Goal: Communication & Community: Answer question/provide support

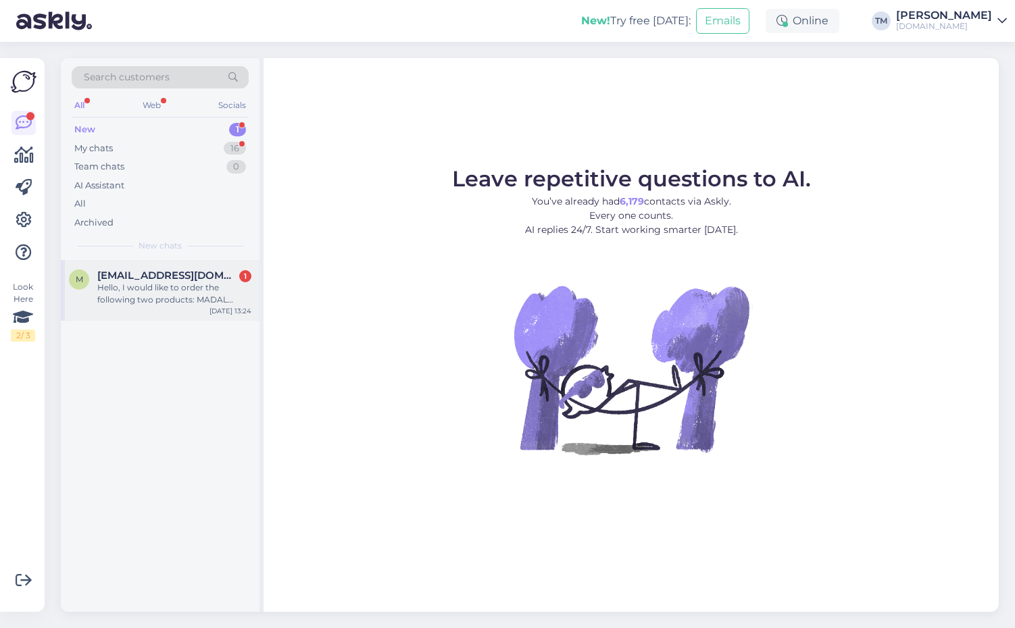
click at [179, 277] on span "migyeong7436@gmail.com" at bounding box center [167, 276] width 141 height 12
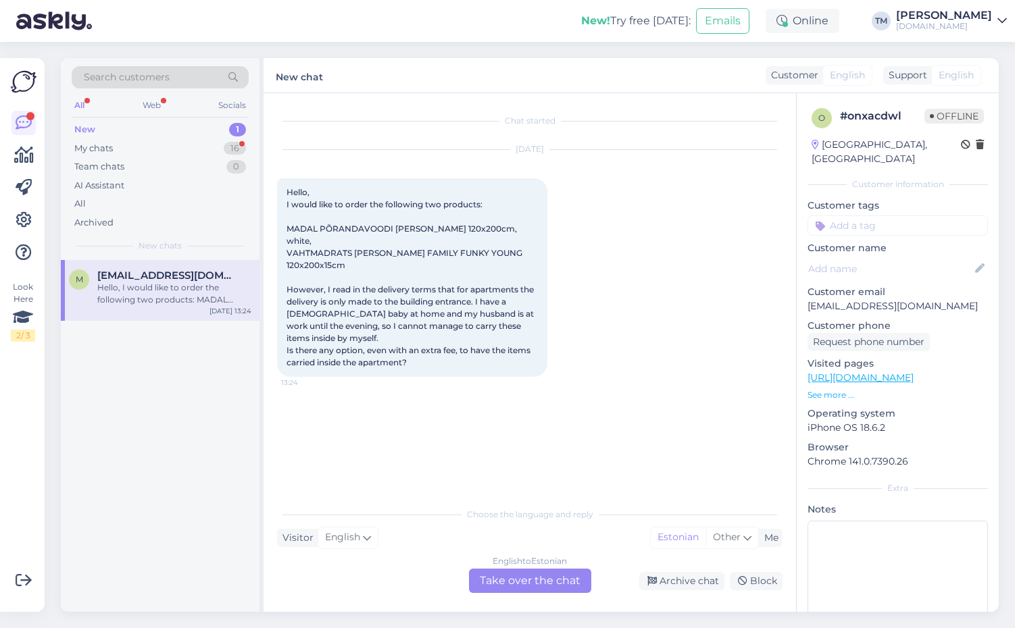
click at [566, 578] on div "English to Estonian Take over the chat" at bounding box center [530, 581] width 122 height 24
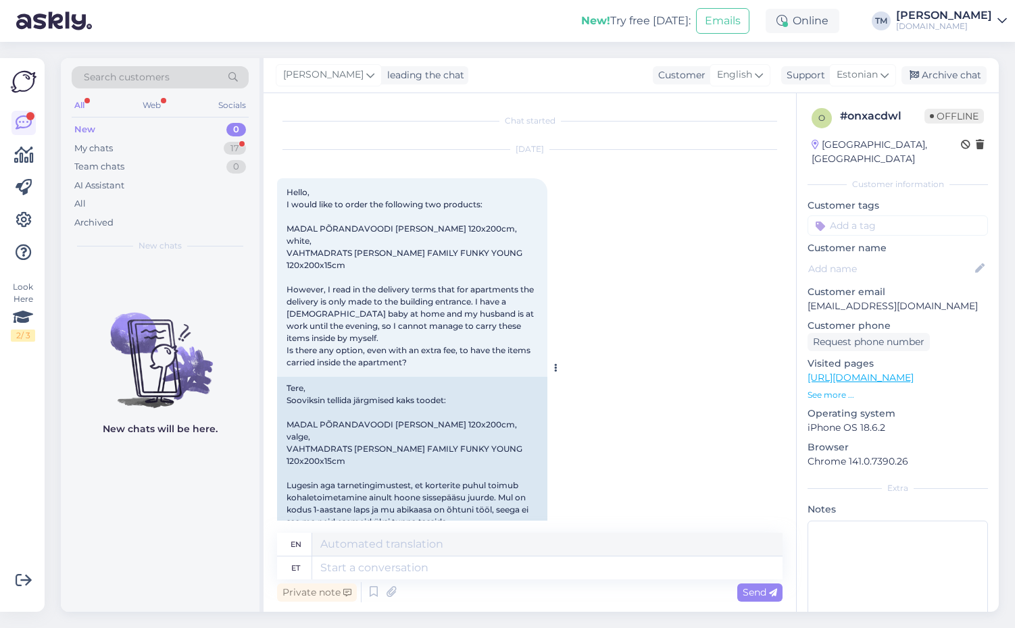
scroll to position [28, 0]
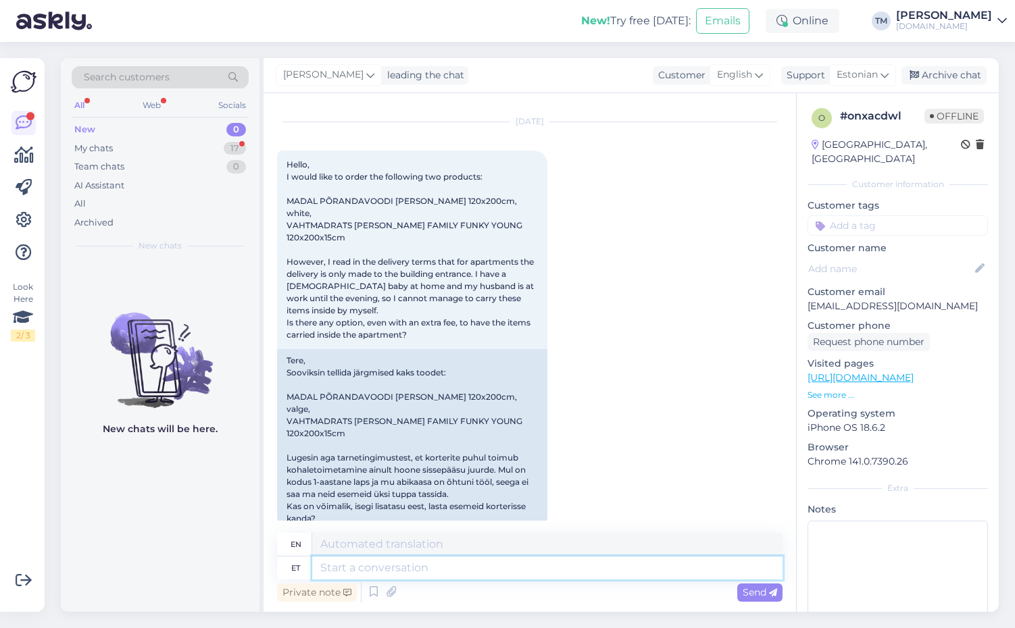
click at [413, 576] on textarea at bounding box center [547, 568] width 470 height 23
type textarea "Tere!"
type textarea "Hello!"
type textarea "Tere! Venipak pak"
type textarea "Hello! Venipak"
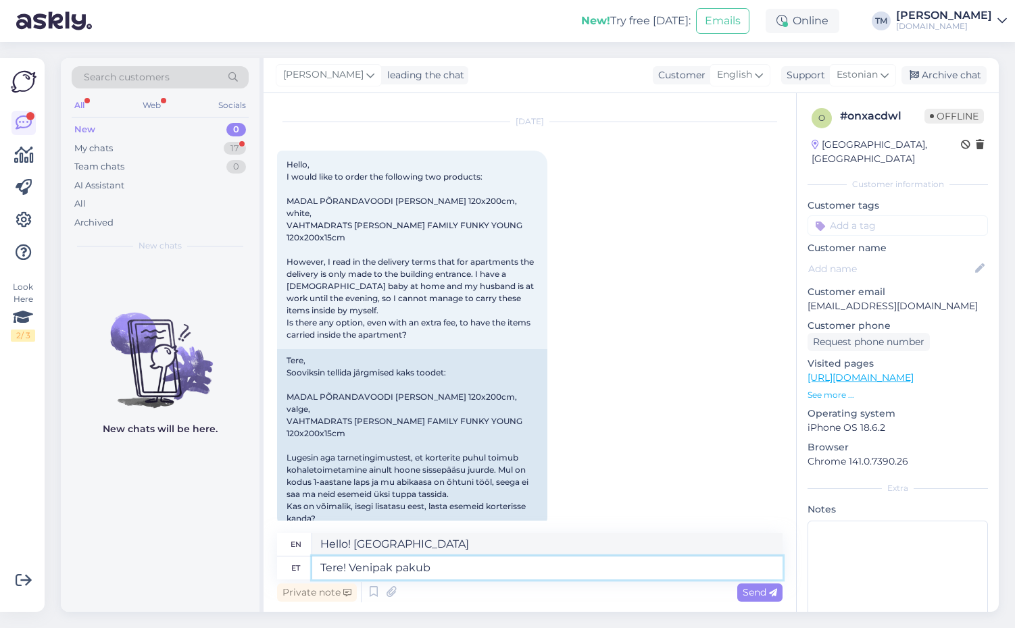
type textarea "Tere! Venipak pakub"
type textarea "Hello! Venipak offers"
type textarea "Tere! Venipak pakub korrustele"
type textarea "Hello! Venipak offers flooring"
type textarea "Tere! Venipak pakub korrustele tarnimist, s"
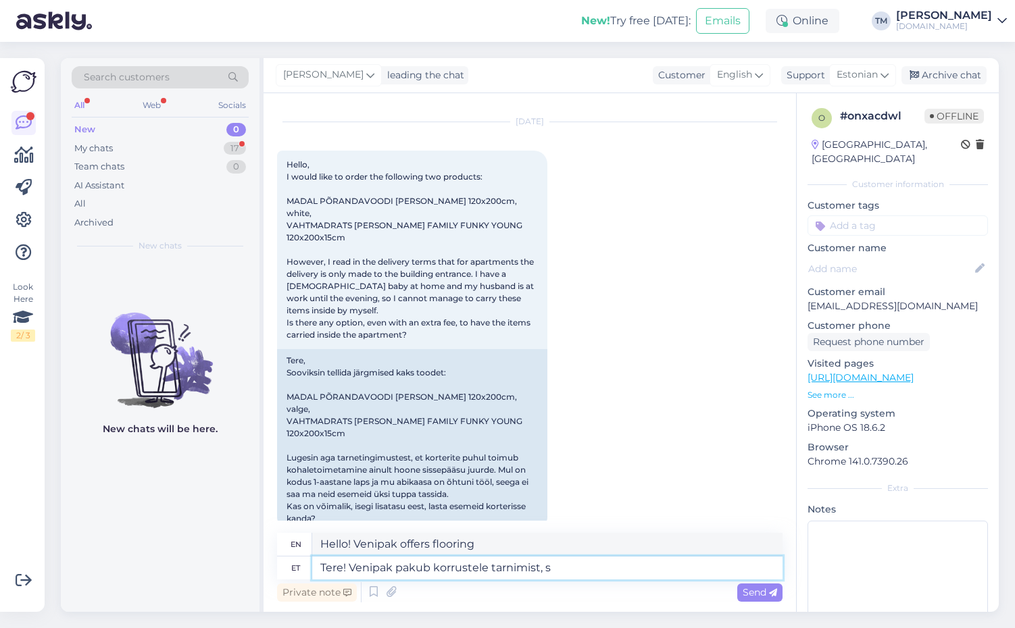
type textarea "Hello! Venipak offers delivery to floors,"
type textarea "Tere! Venipak pakub korrustele tarnimist, selle"
type textarea "Hello! Venipak offers delivery to floors, its"
type textarea "Tere! Venipak pakub korrustele tarnimist, selle teenuse hi"
type textarea "Hello! Venipak offers delivery to floors, this service"
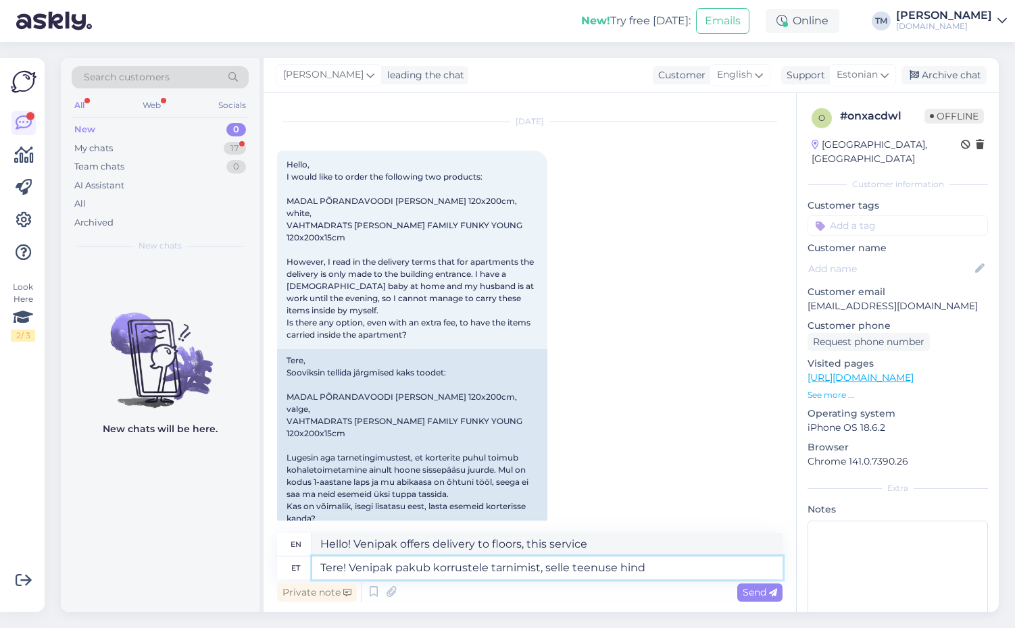
type textarea "Tere! Venipak pakub korrustele tarnimist, selle teenuse hind"
type textarea "Hello! Venipak offers delivery to floors, the price of this service"
type textarea "Tere! Venipak pakub korrustele tarnimist, selle teenuse hind on l"
type textarea "Hello! Venipak offers delivery to floors, the price for this service is"
type textarea "Tere! Venipak pakub korrustele tarnimist, selle teenuse hind on lisaks 3"
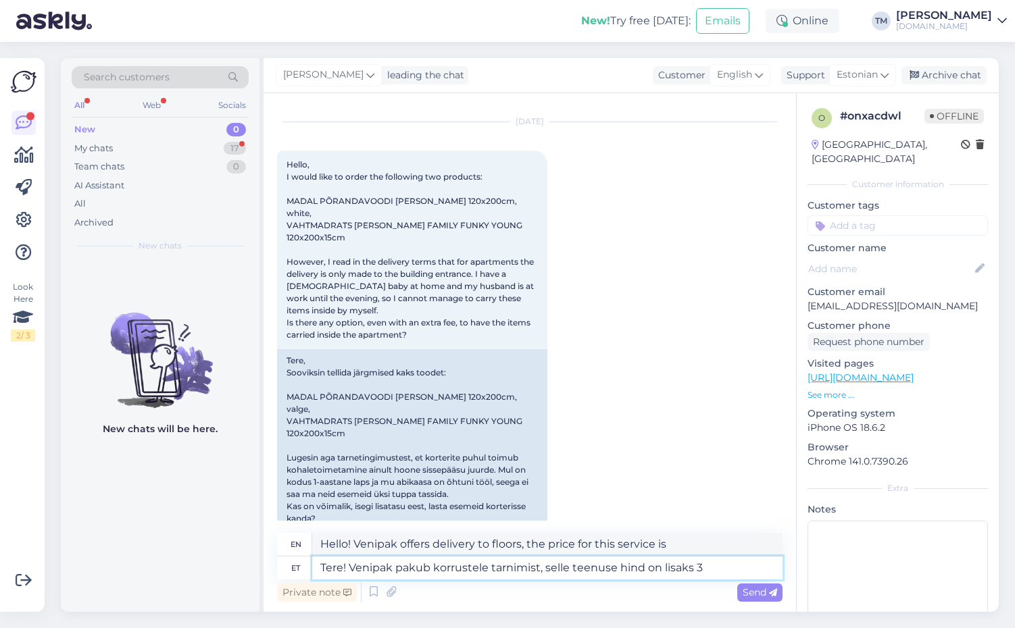
type textarea "Hello! Venipak offers delivery to floors, the price of this service is addition…"
type textarea "Tere! Venipak pakub korrustele tarnimist, selle teenuse hind on lisaks 35€"
type textarea "Hello! Venipak offers delivery to floors, the price of this service is an addit…"
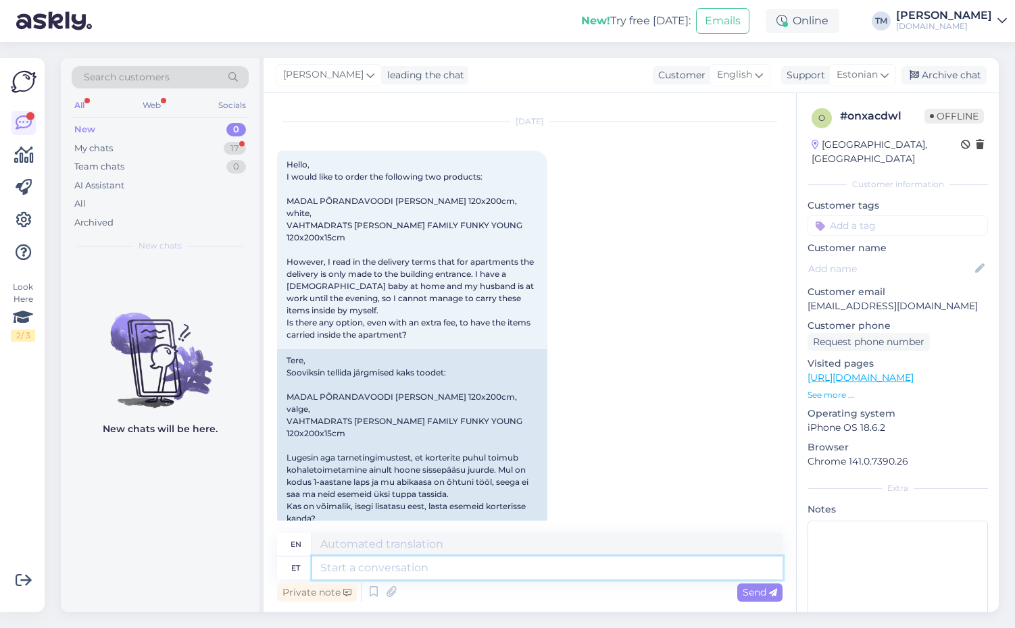
scroll to position [133, 0]
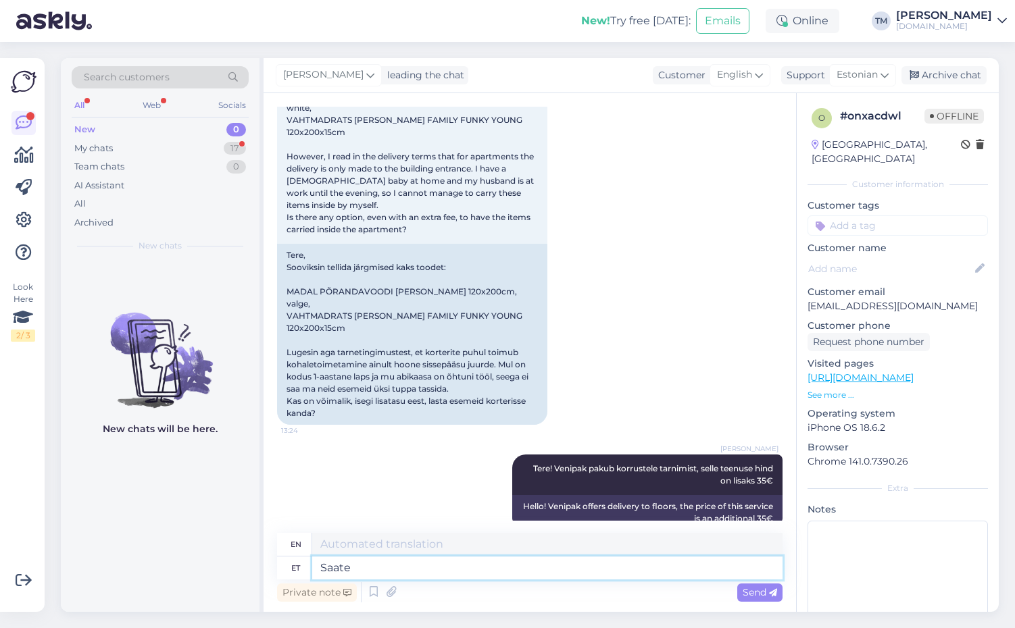
type textarea "Saate"
type textarea "You can"
type textarea "Saate vormistada t"
type textarea "You can formalize"
type textarea "Saate vormistada tellimuse, l"
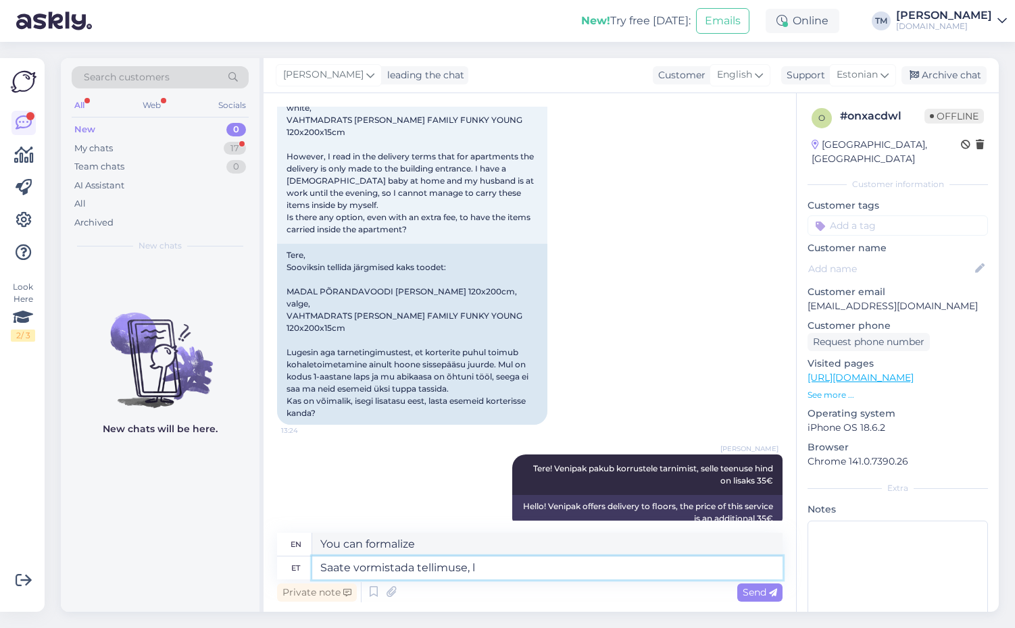
type textarea "You can place an order,"
type textarea "Saate vormistada tellimuse, lisage"
type textarea "You can place an order, add"
type textarea "Saate vormistada tellimuse, lisage Lisainfo la"
type textarea "You can place an order, add Additional information"
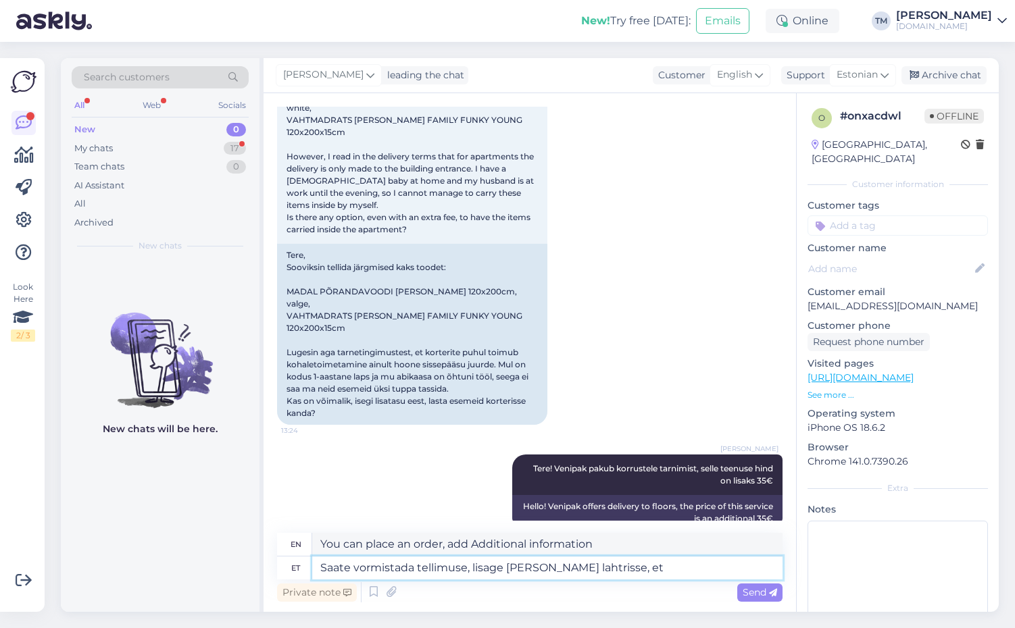
type textarea "Saate vormistada tellimuse, lisage Lisainfo lahtrisse, et"
type textarea "You can place an order, add in the Additional information box,"
type textarea "Saate vormistada tellimuse, lisage Lisainfo lahtrisse, et soovite"
type textarea "You can place an order, add in the Additional information box that you want"
type textarea "Saate vormistada tellimuse, lisage Lisainfo lahtrisse, et soovite lisateenust k…"
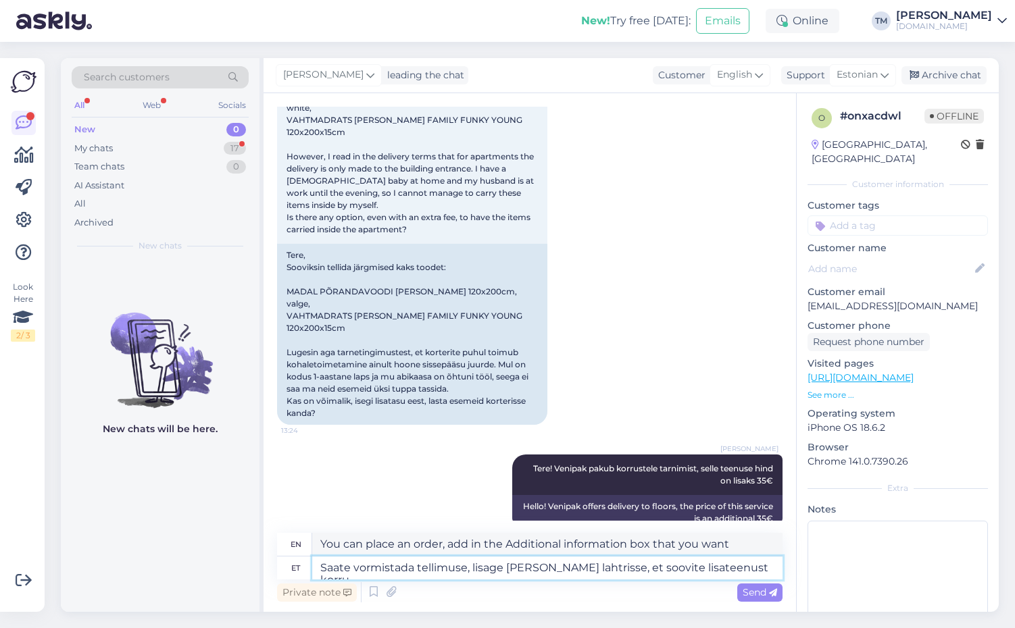
type textarea "You can place an order, add in the Additional information box that you want an …"
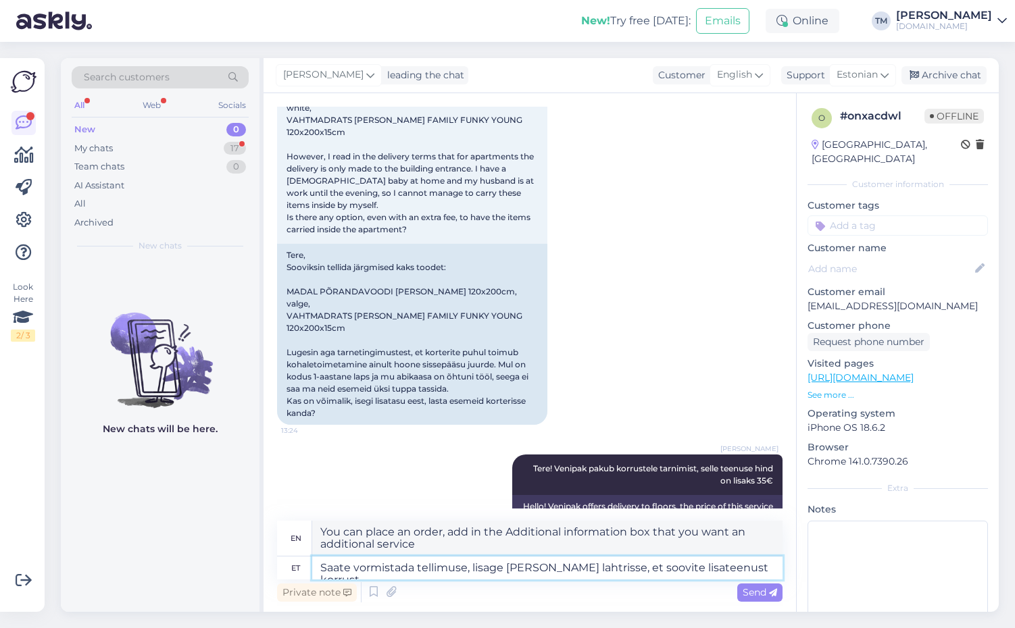
type textarea "Saate vormistada tellimuse, lisage Lisainfo lahtrisse, et soovite lisateenust k…"
type textarea "You can place an order, add in the Additional information box that you want the…"
type textarea "Saate vormistada tellimuse, lisage Lisainfo lahtrisse, et soovite lisateenust k…"
type textarea "You can place an order, add in the Additional information box that you want add…"
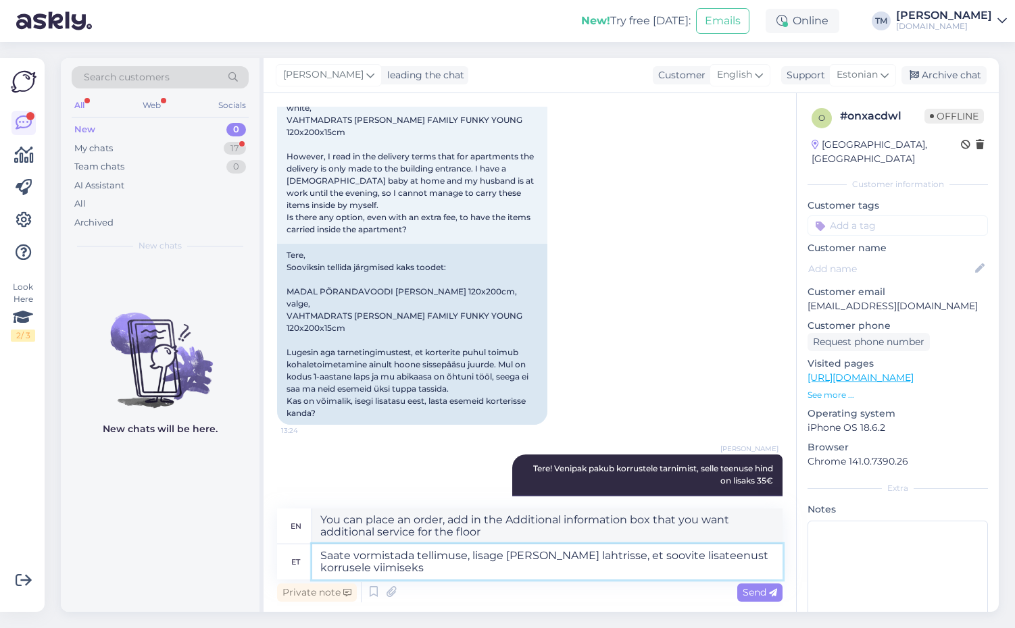
type textarea "Saate vormistada tellimuse, lisage Lisainfo lahtrisse, et soovite lisateenust k…"
type textarea "You can place an order, add in the Additional information box that you want the…"
type textarea "Saate vormistada tellimuse, lisage Lisainfo lahtrisse, et soovite lisateenust k…"
type textarea "You can place an order, add in the Additional information box that you want the…"
type textarea "Saate vormistada tellimuse, lisage Lisainfo lahtrisse, et soovite lisateenust k…"
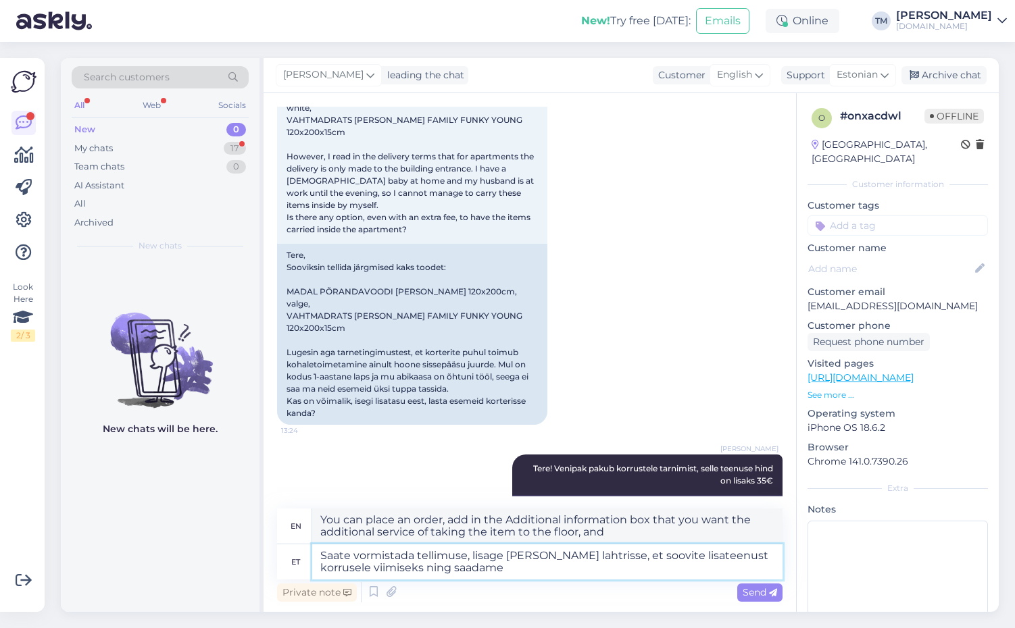
type textarea "You can place an order, add in the Additional information box that you want the…"
type textarea "Saate vormistada tellimuse, lisage Lisainfo lahtrisse, et soovite lisateenust k…"
type textarea "You can place an order, add in the Additional information box that you want the…"
type textarea "Saate vormistada tellimuse, lisage Lisainfo lahtrisse, et soovite lisateenust k…"
type textarea "You can place an order, add in the Additional information box that you want the…"
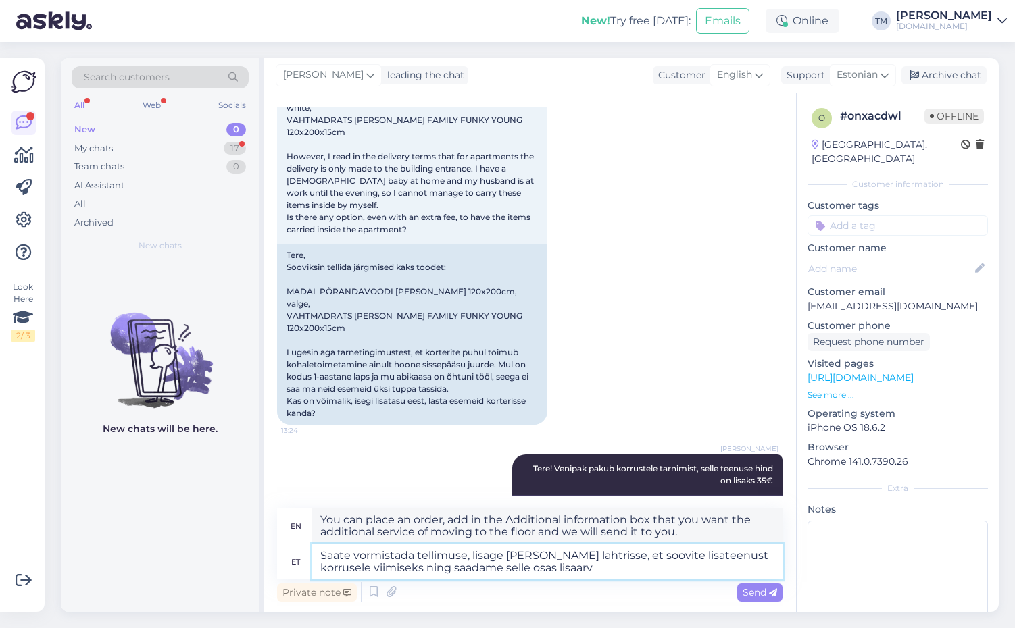
type textarea "Saate vormistada tellimuse, lisage Lisainfo lahtrisse, et soovite lisateenust k…"
type textarea "You can place an order, add in the Additional information box that you would li…"
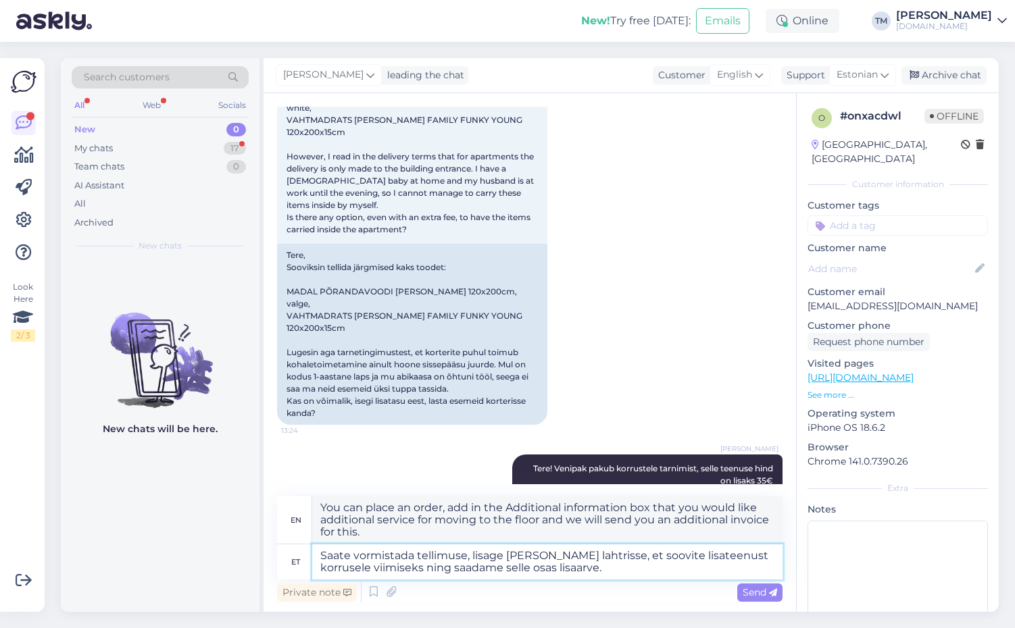
type textarea "Saate vormistada tellimuse, lisage Lisainfo lahtrisse, et soovite lisateenust k…"
type textarea "You can place an order, add in the Additional information box that you want the…"
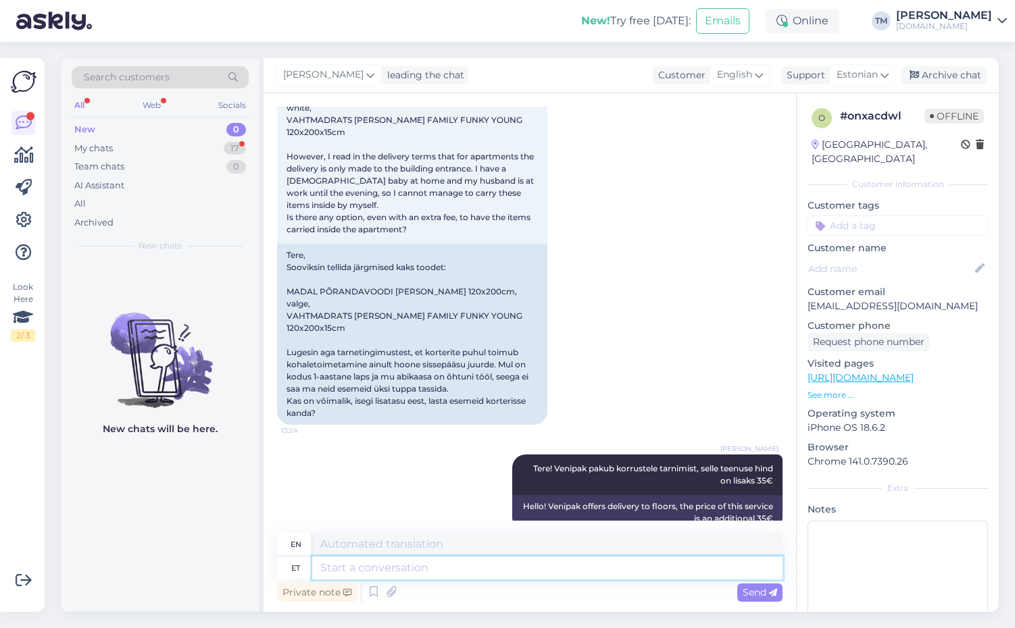
scroll to position [263, 0]
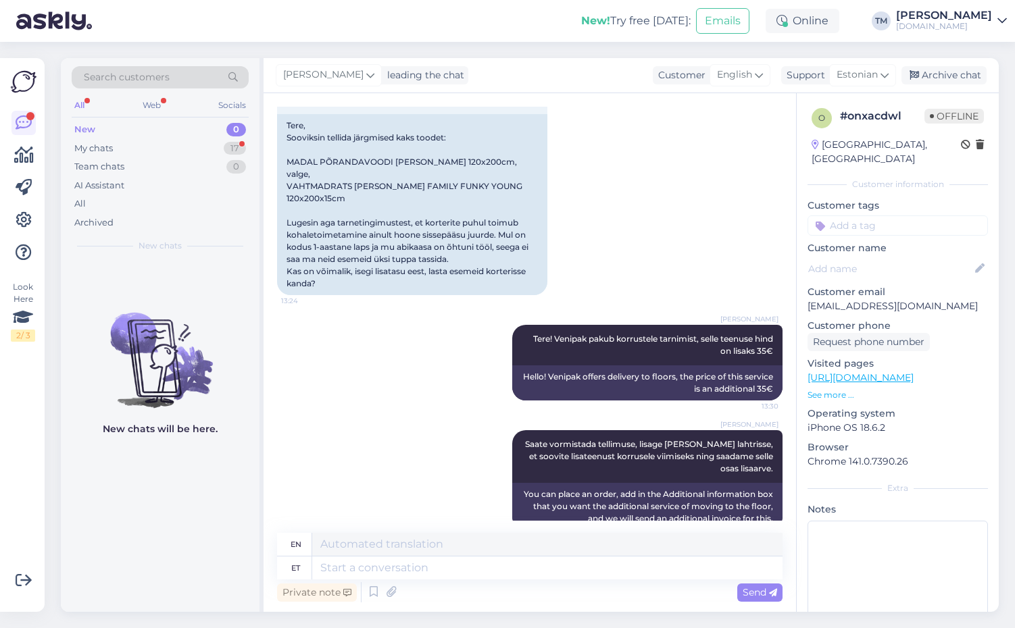
click at [108, 8] on div "New! Try free today: Emails Online TM Triinu Murumäe manguvaljakud.eu" at bounding box center [507, 21] width 1015 height 42
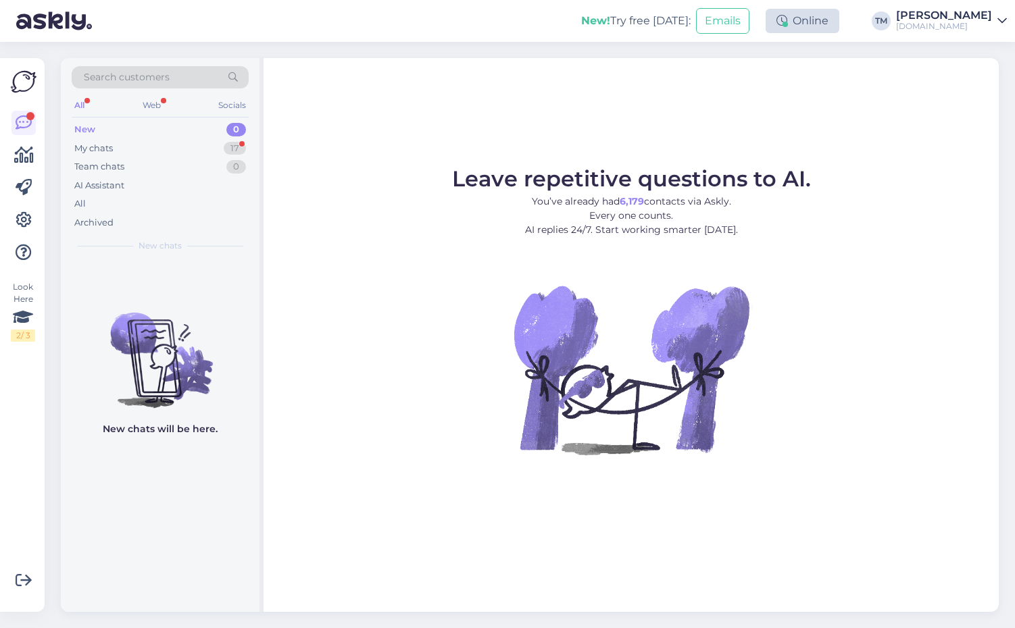
click at [826, 16] on div "Online" at bounding box center [803, 21] width 74 height 24
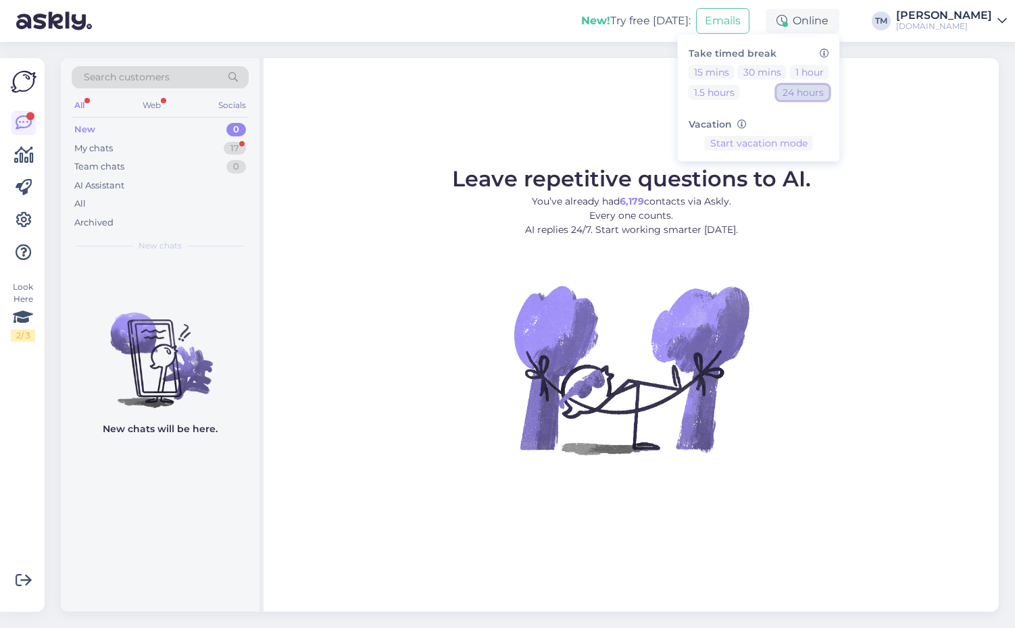
click at [809, 90] on button "24 hours" at bounding box center [803, 92] width 52 height 15
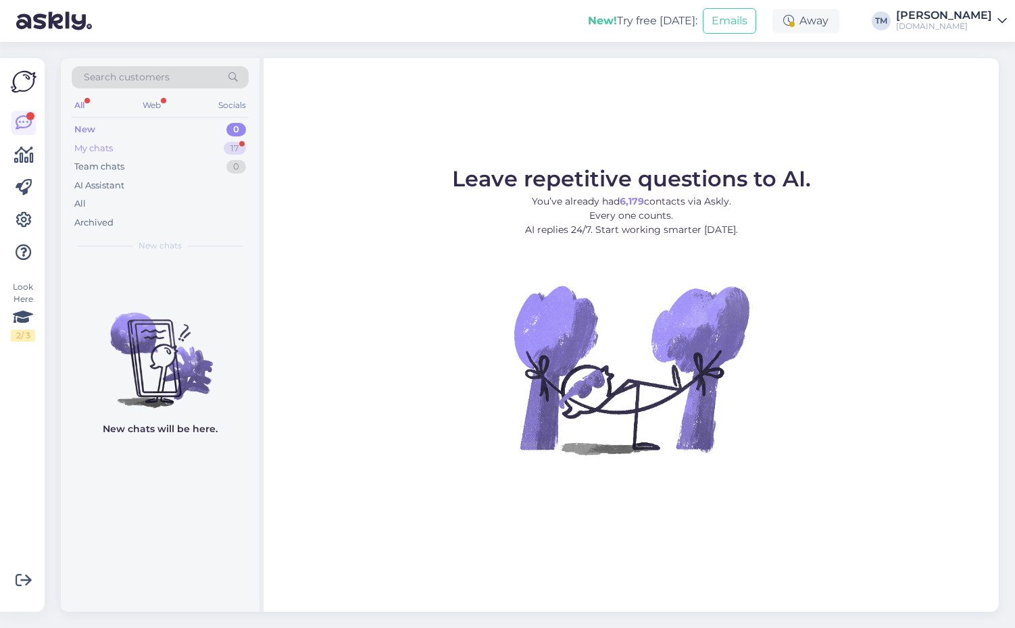
click at [159, 140] on div "My chats 17" at bounding box center [160, 148] width 177 height 19
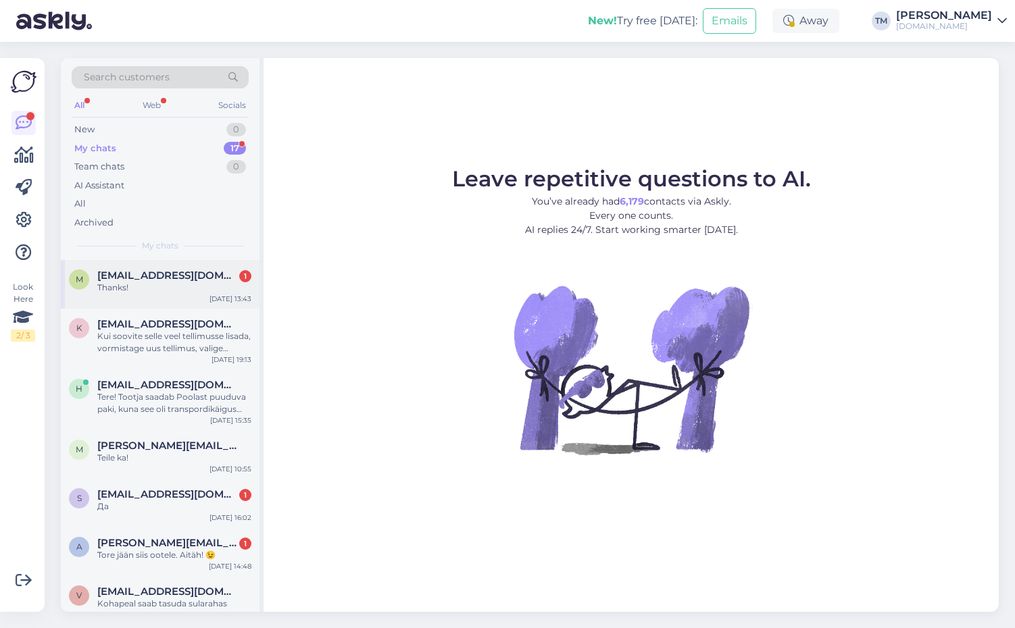
click at [148, 276] on span "migyeong7436@gmail.com" at bounding box center [167, 276] width 141 height 12
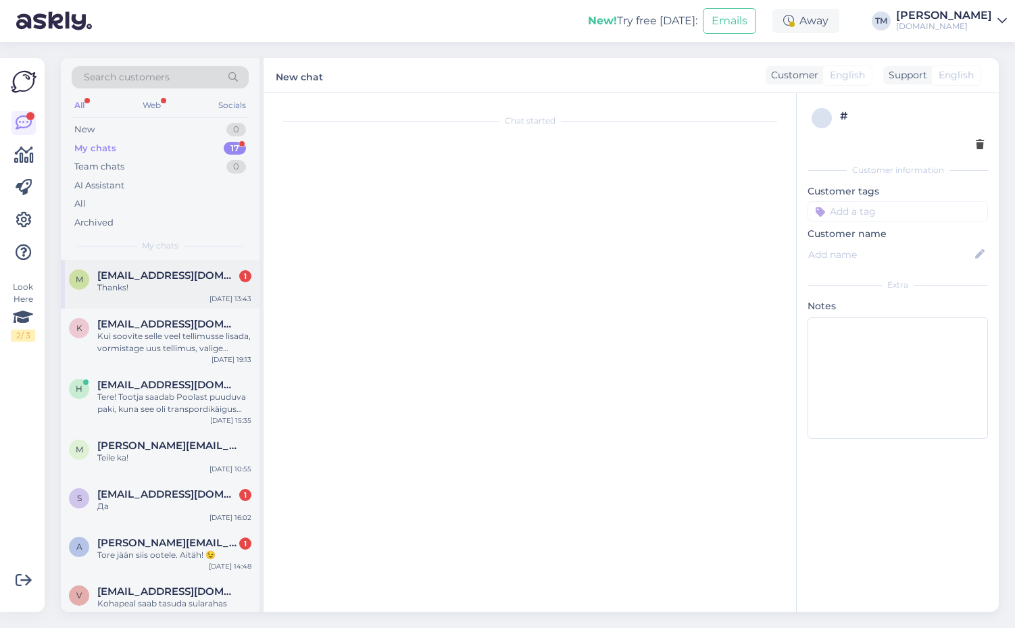
scroll to position [344, 0]
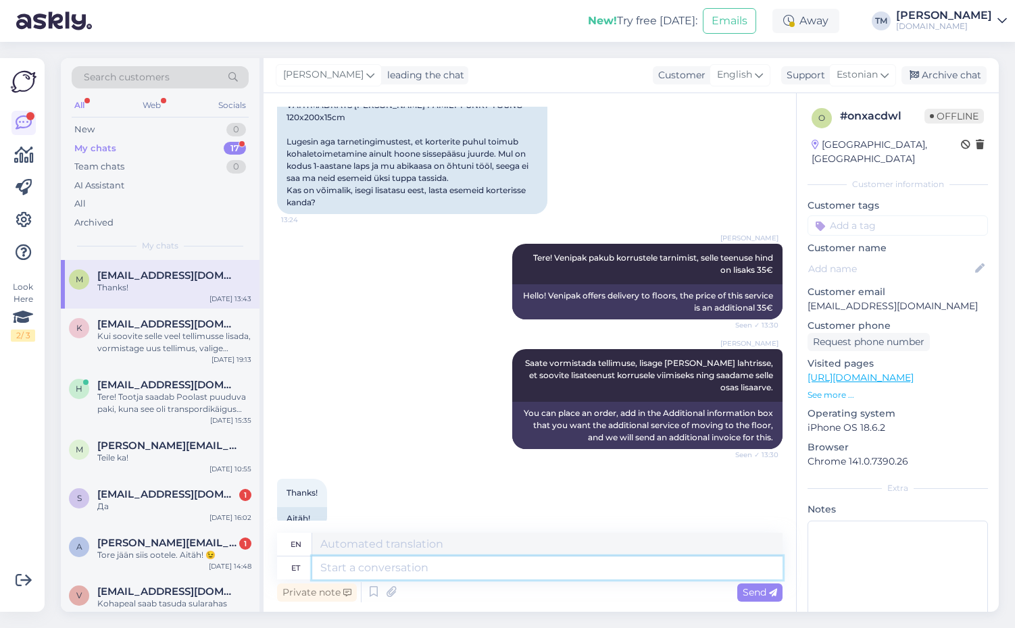
click at [379, 575] on textarea at bounding box center [547, 568] width 470 height 23
type textarea "Kas s"
type textarea "Is"
type textarea "Kas soovite"
type textarea "Do you want"
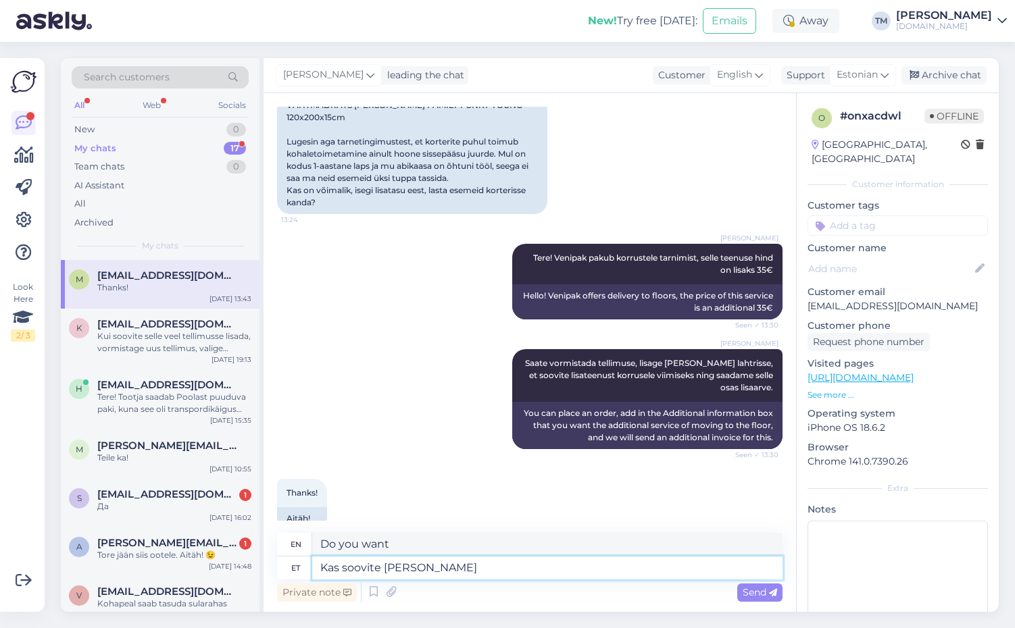
type textarea "Kas soovite seda lisa"
type textarea "Do you want this?"
type textarea "Kas soovite seda lisateenust ja"
type textarea "Do you want this additional service?"
type textarea "Kas soovite seda lisateenust ja s"
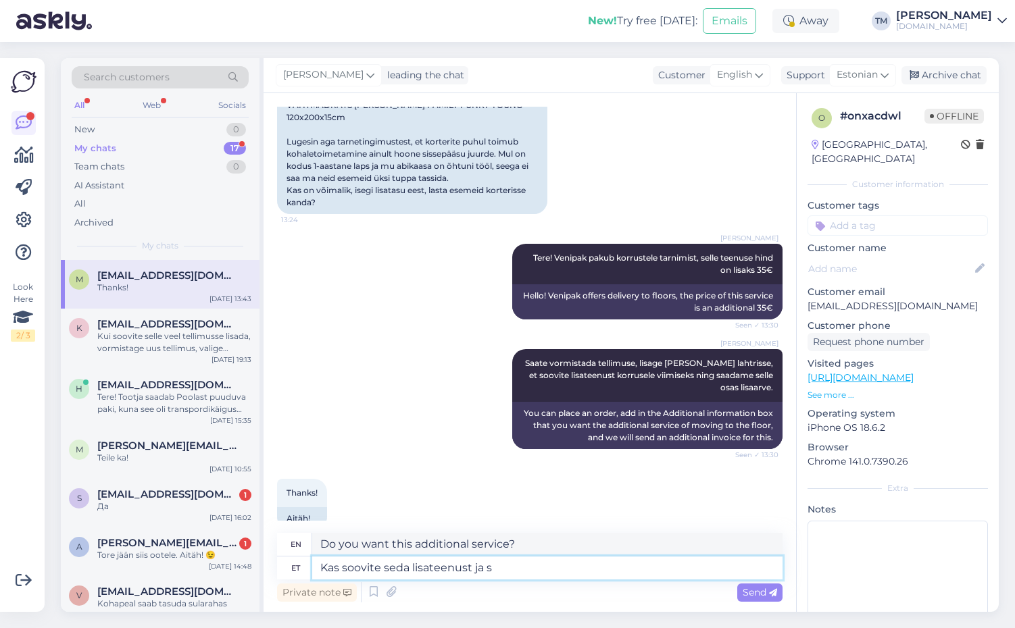
type textarea "Do you want this additional service and"
type textarea "Kas soovite seda lisateenust"
type textarea "Do you want this additional service?"
type textarea "Kas soovite seda lisateenust 35€ e"
type textarea "Do you want this additional service 35€"
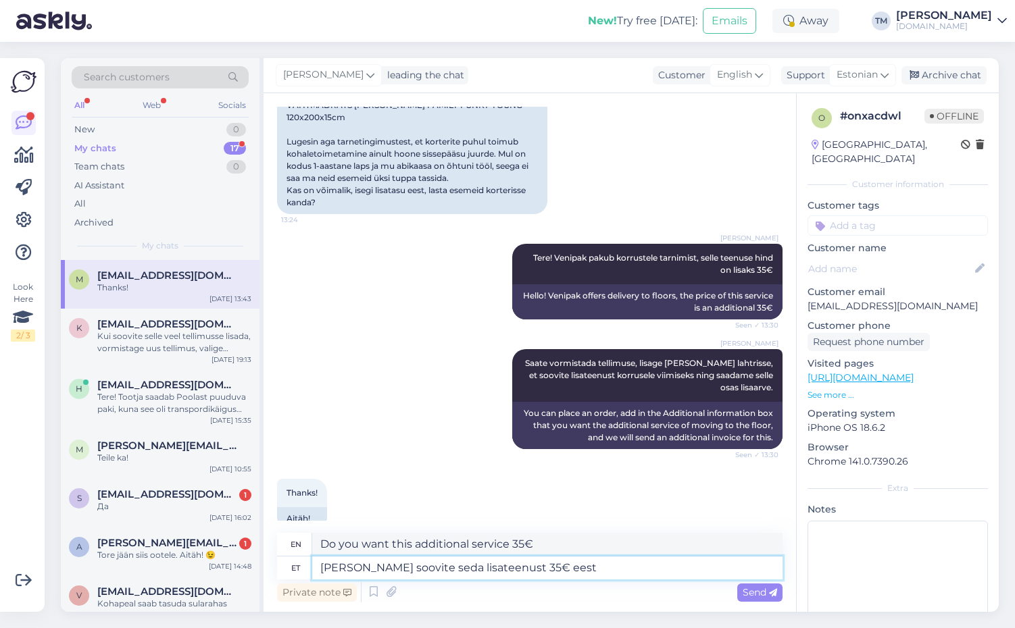
type textarea "Kas soovite seda lisateenust 35€ eest?"
type textarea "Do you want this additional service for €35?"
type textarea "Kas soovite seda lisateenust 35€ eest? S"
type textarea "Do you want this additional service for 35€?"
type textarea "Kas soovite seda lisateenust 35€ eest? Saadan tei"
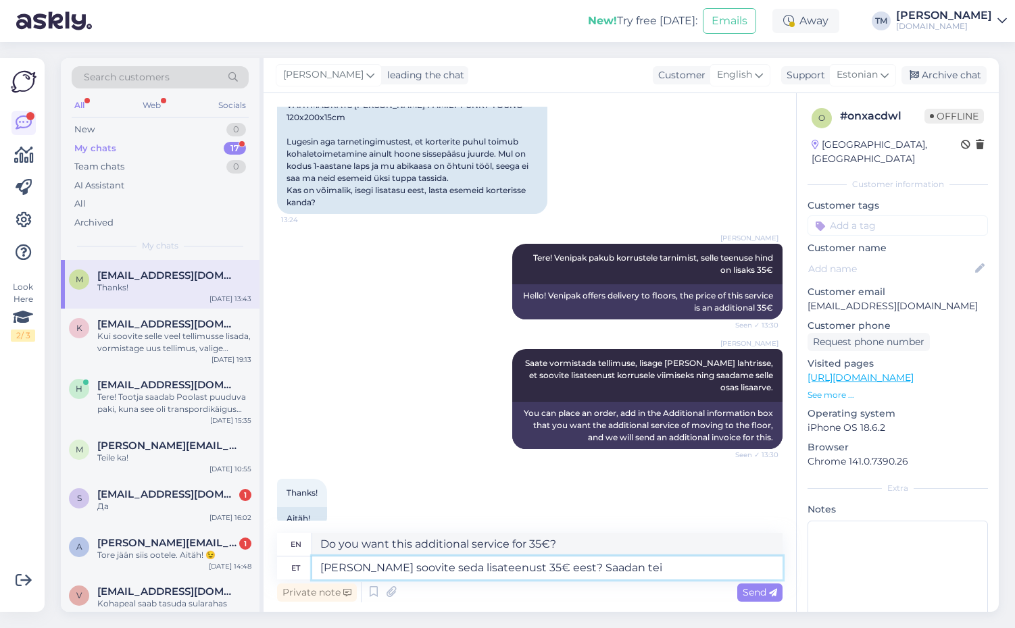
type textarea "Would you like this additional service for €35? I will send it"
type textarea "Kas soovite seda lisateenust 35€ eest? Saadan teile"
type textarea "Would you like this additional service for 35€? I will send it to you"
type textarea "Kas soovite seda lisateenust 35€ eest? Saadan teile e-mailile s"
type textarea "Would you like this additional service for 35€? I will send it to you by e-mail."
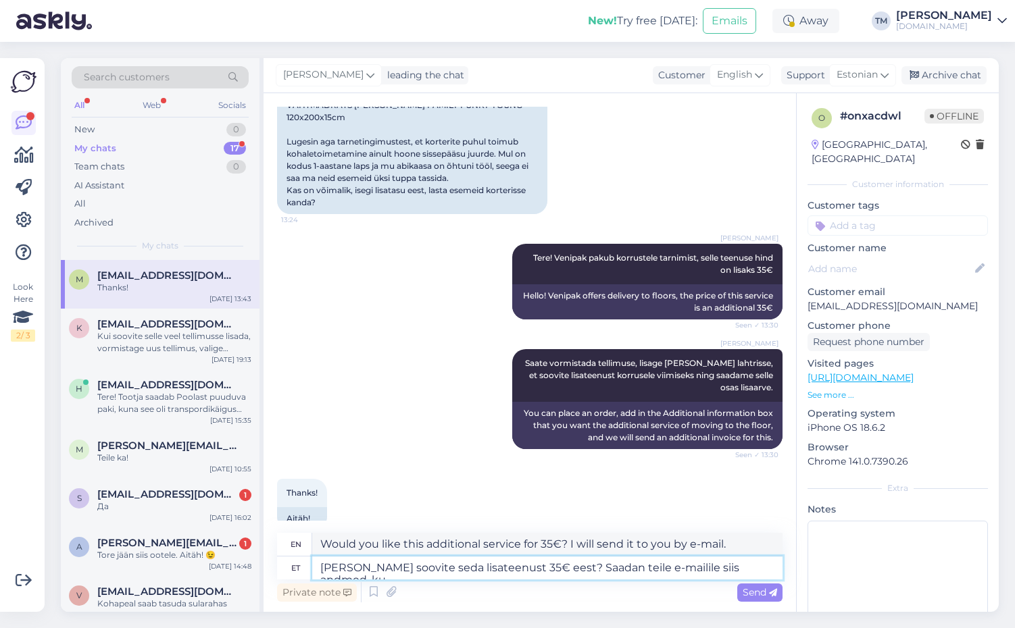
type textarea "Kas soovite seda lisateenust 35€ eest? Saadan teile e-mailile siis andmed, kuh"
type textarea "Would you like this additional service for 35€? I will send you the details by …"
type textarea "Kas soovite seda lisateenust 35€ eest? Saadan teile e-mailile siis andmed, kuhu"
type textarea "Would you like this additional service for 35€? I will send you the details by …"
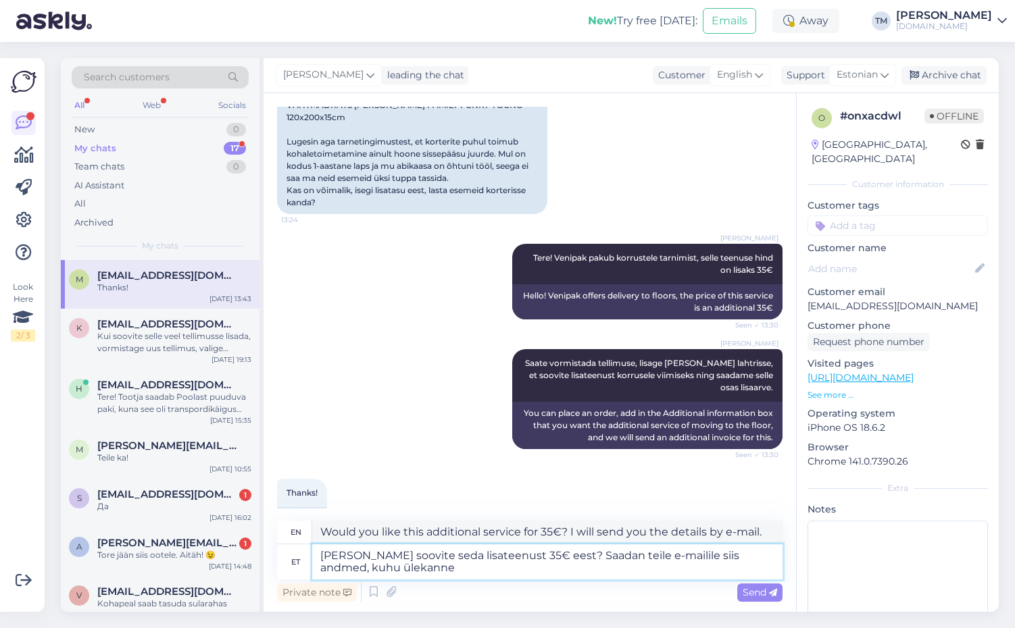
type textarea "Kas soovite seda lisateenust 35€ eest? Saadan teile e-mailile siis andmed, kuhu…"
type textarea "Would you like this additional service for 35€? I will send you the details to …"
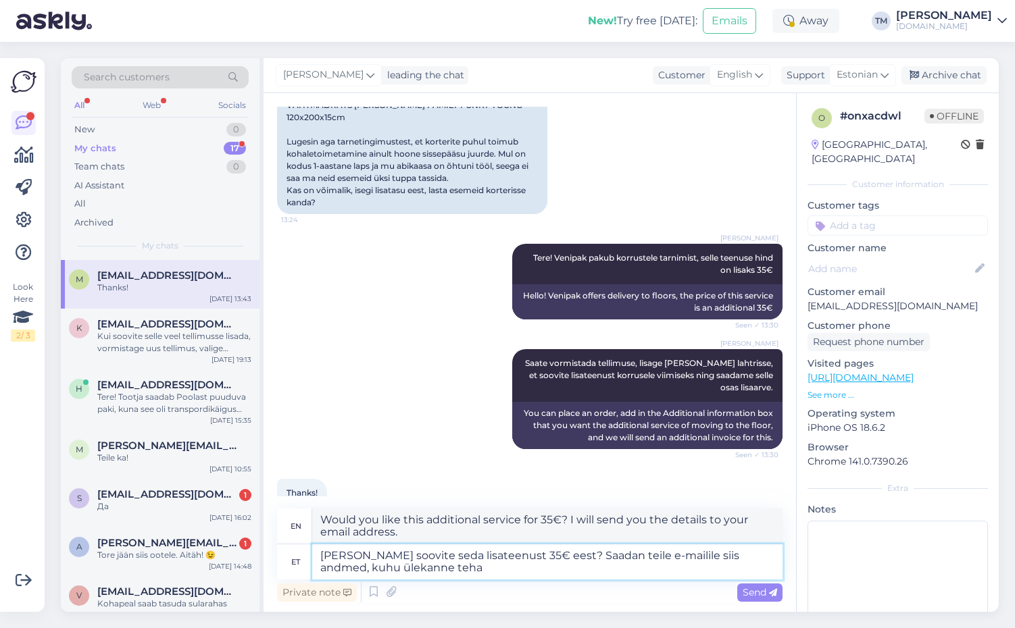
type textarea "Kas soovite seda lisateenust 35€ eest? Saadan teile e-mailile siis andmed, kuhu…"
type textarea "Would you like this additional service for €35? I will send you the details to …"
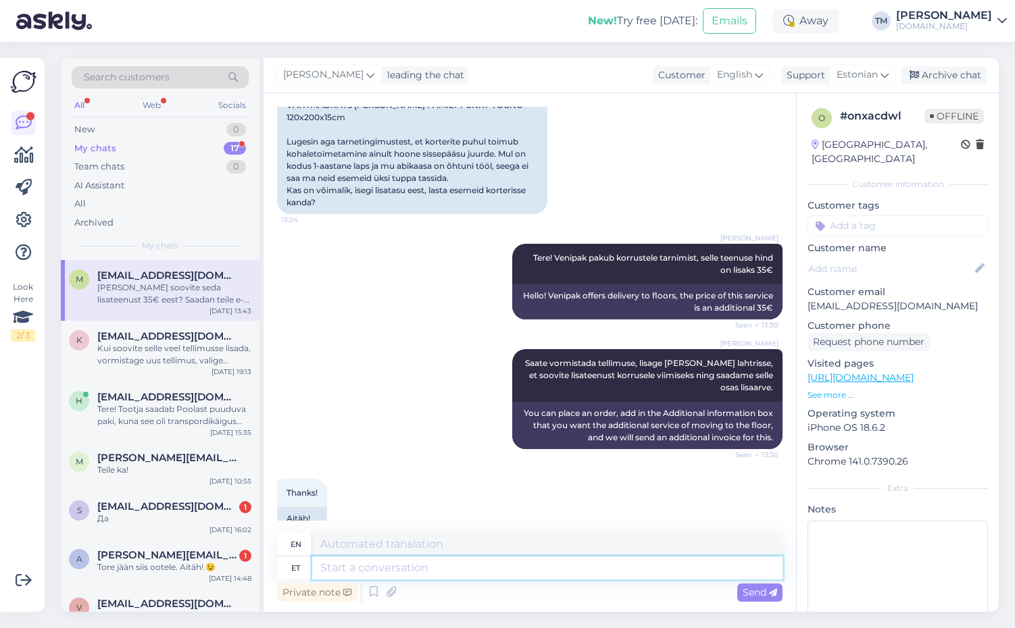
scroll to position [449, 0]
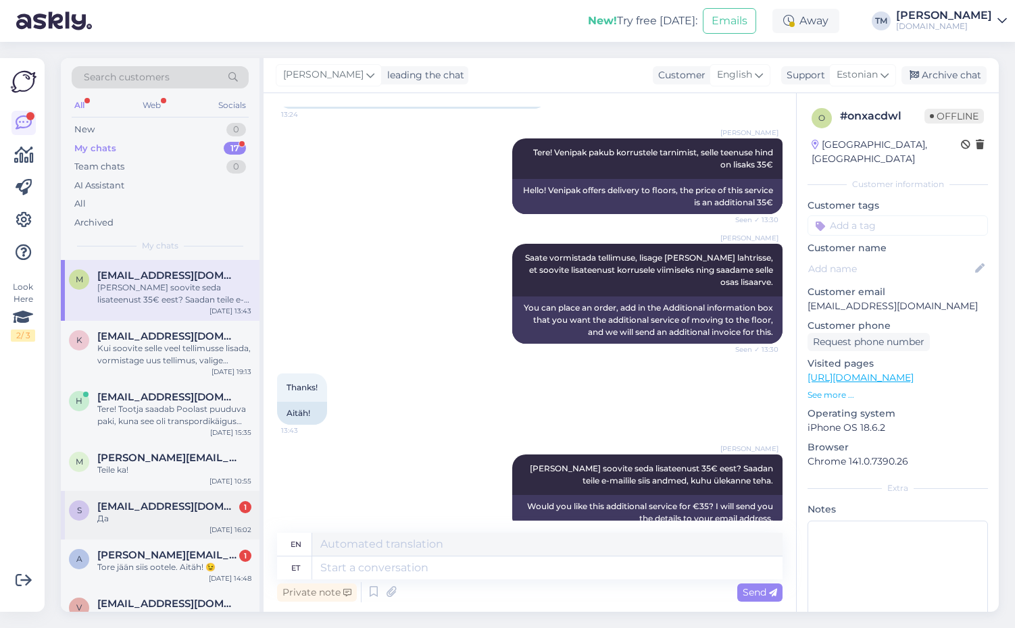
click at [180, 516] on div "Да" at bounding box center [174, 519] width 154 height 12
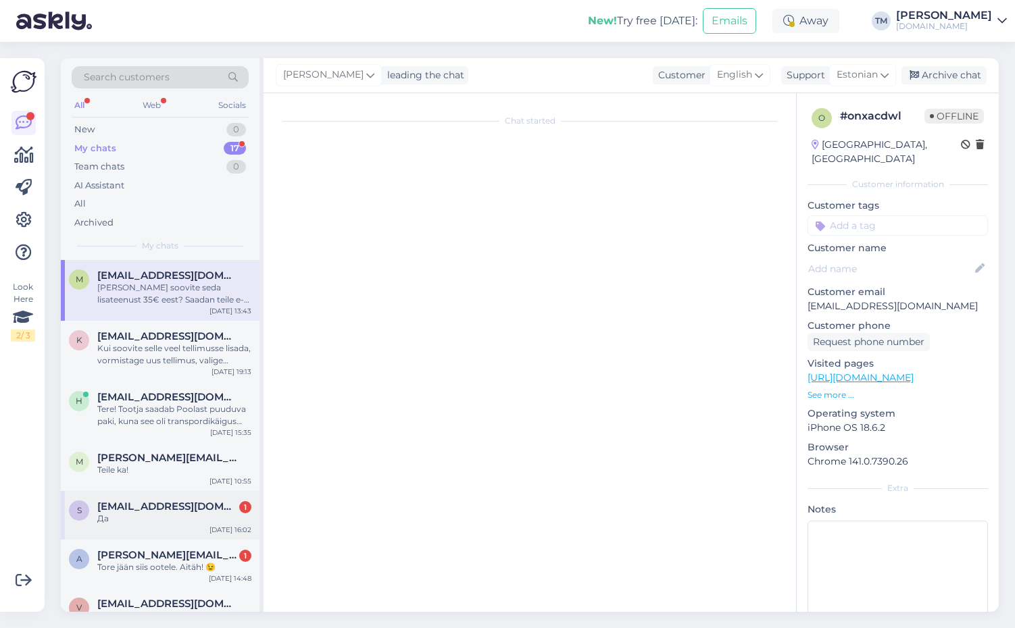
scroll to position [236, 0]
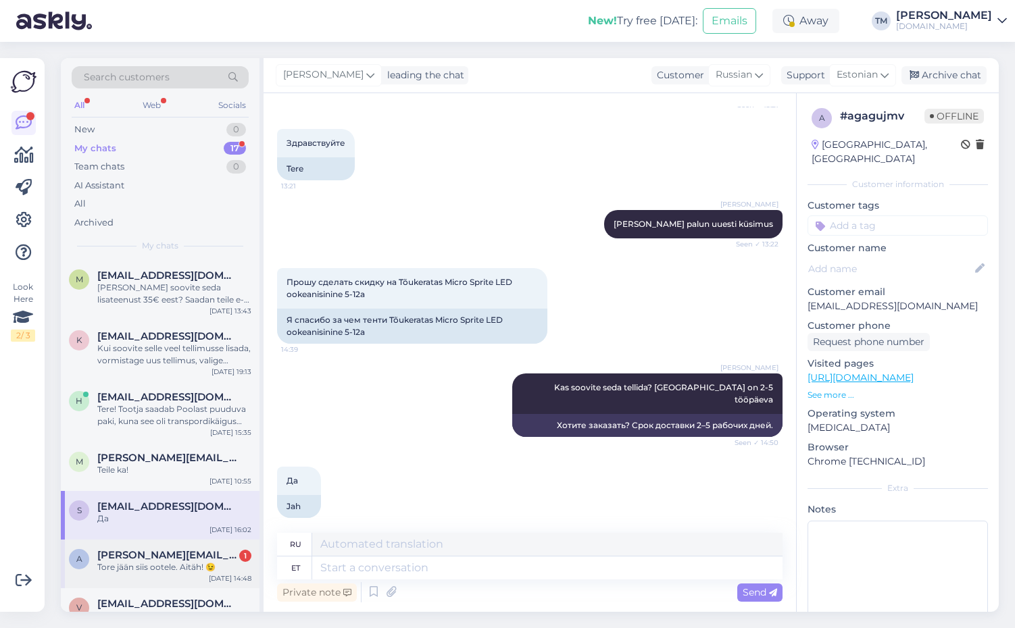
click at [189, 557] on span "anny.joeleht@mail.ee" at bounding box center [167, 555] width 141 height 12
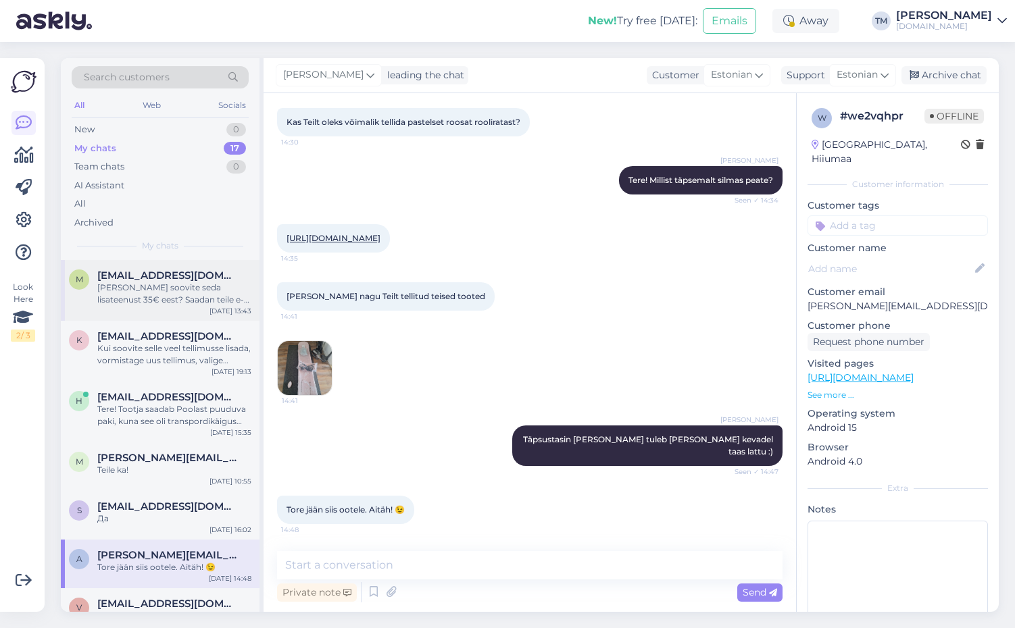
click at [166, 303] on div "Kas soovite seda lisateenust 35€ eest? Saadan teile e-mailile siis andmed, kuhu…" at bounding box center [174, 294] width 154 height 24
